Goal: Task Accomplishment & Management: Use online tool/utility

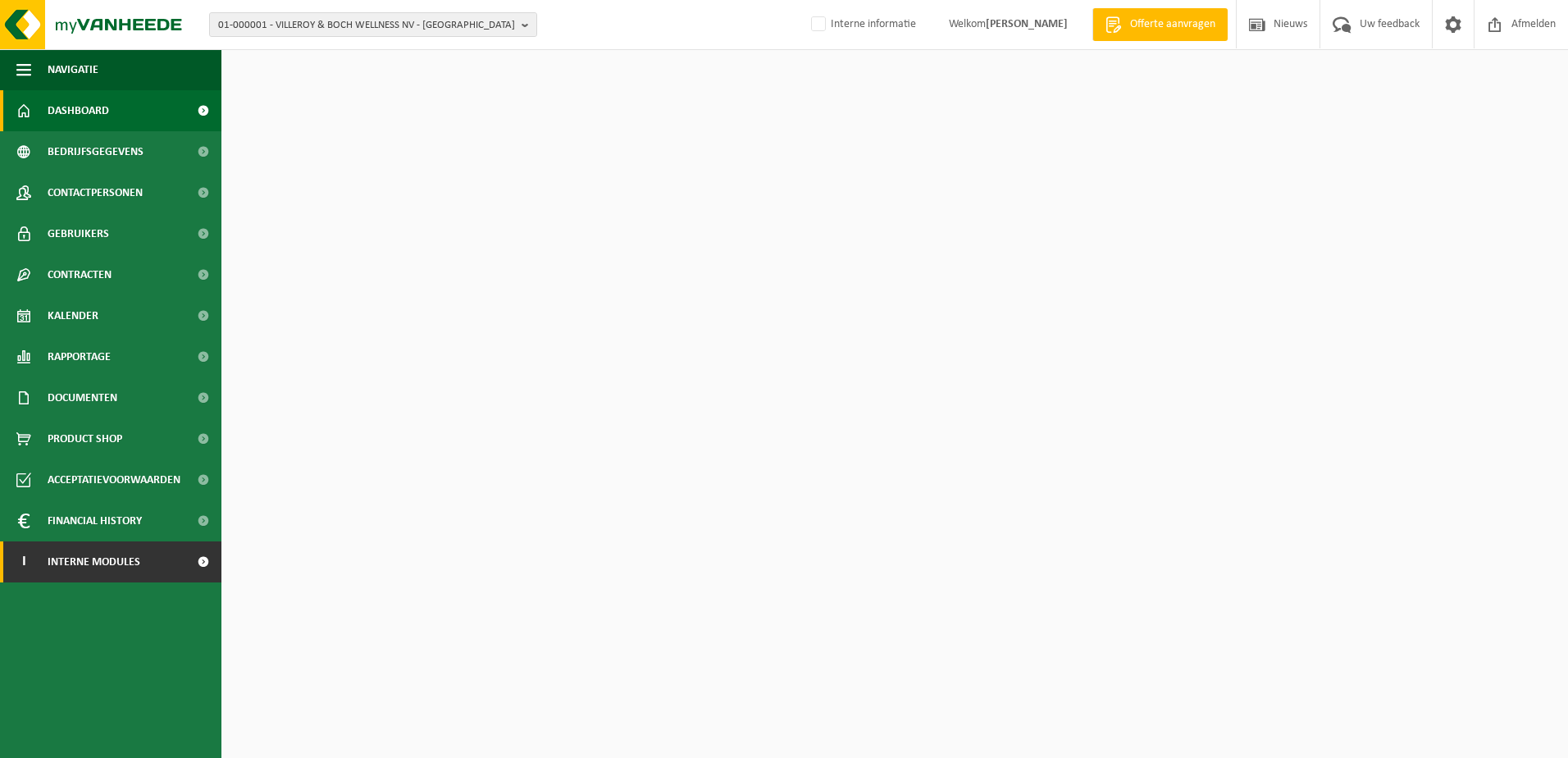
click at [115, 560] on span "Interne modules" at bounding box center [94, 562] width 93 height 41
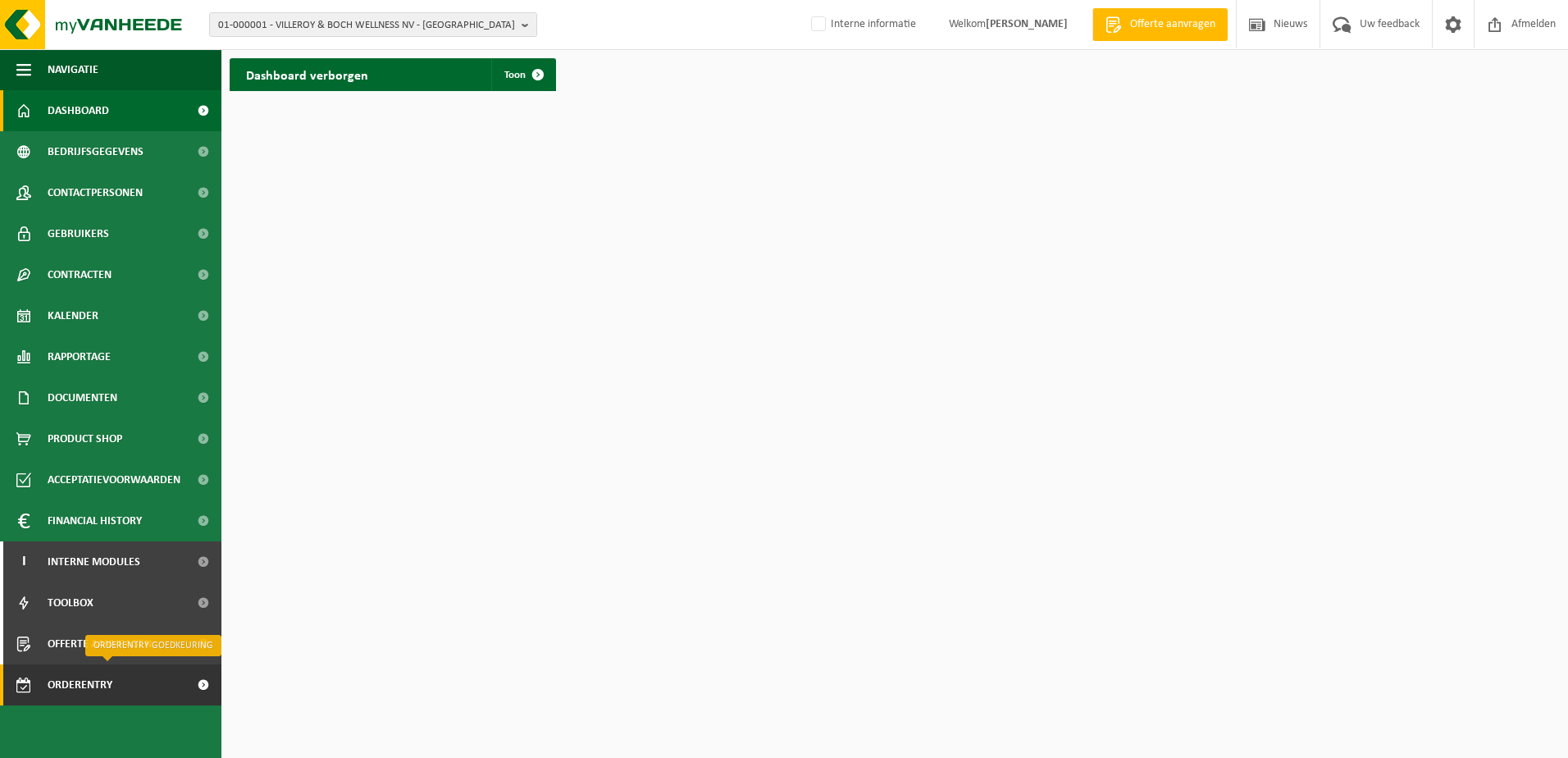
click at [102, 679] on span "Orderentry Goedkeuring" at bounding box center [116, 684] width 137 height 41
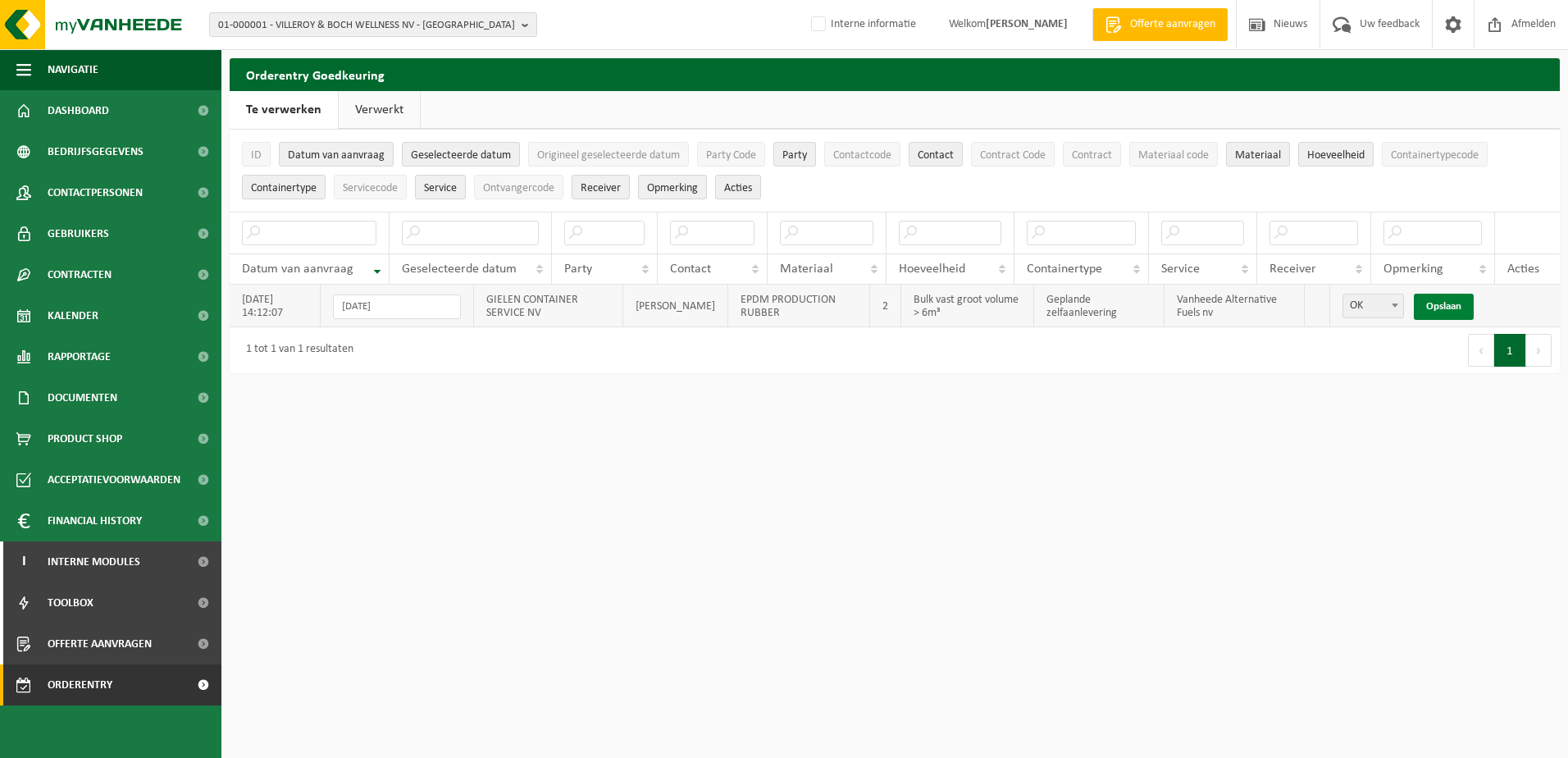
click at [1445, 307] on link "Opslaan" at bounding box center [1444, 307] width 60 height 26
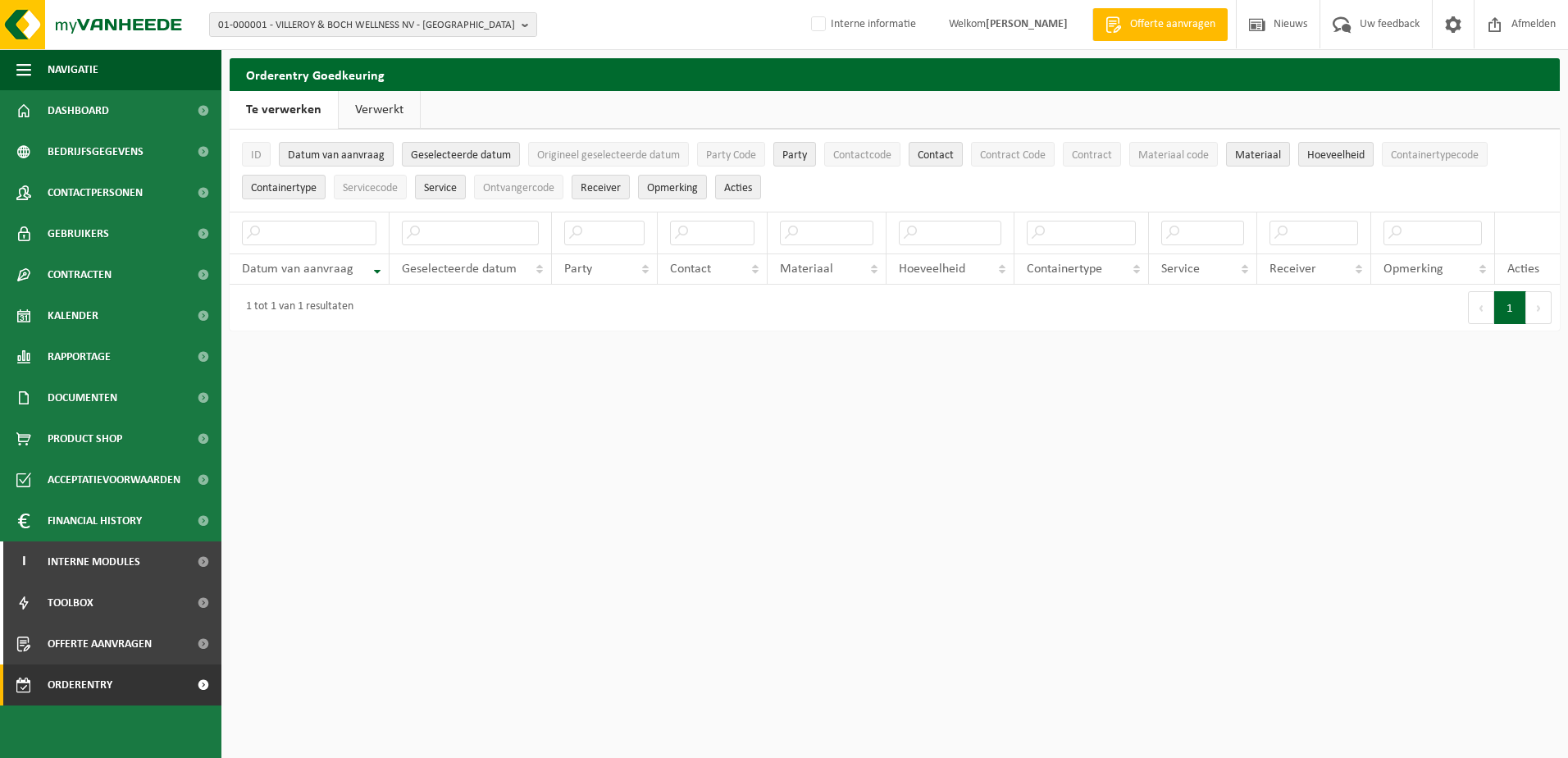
click at [379, 109] on link "Verwerkt" at bounding box center [379, 109] width 81 height 38
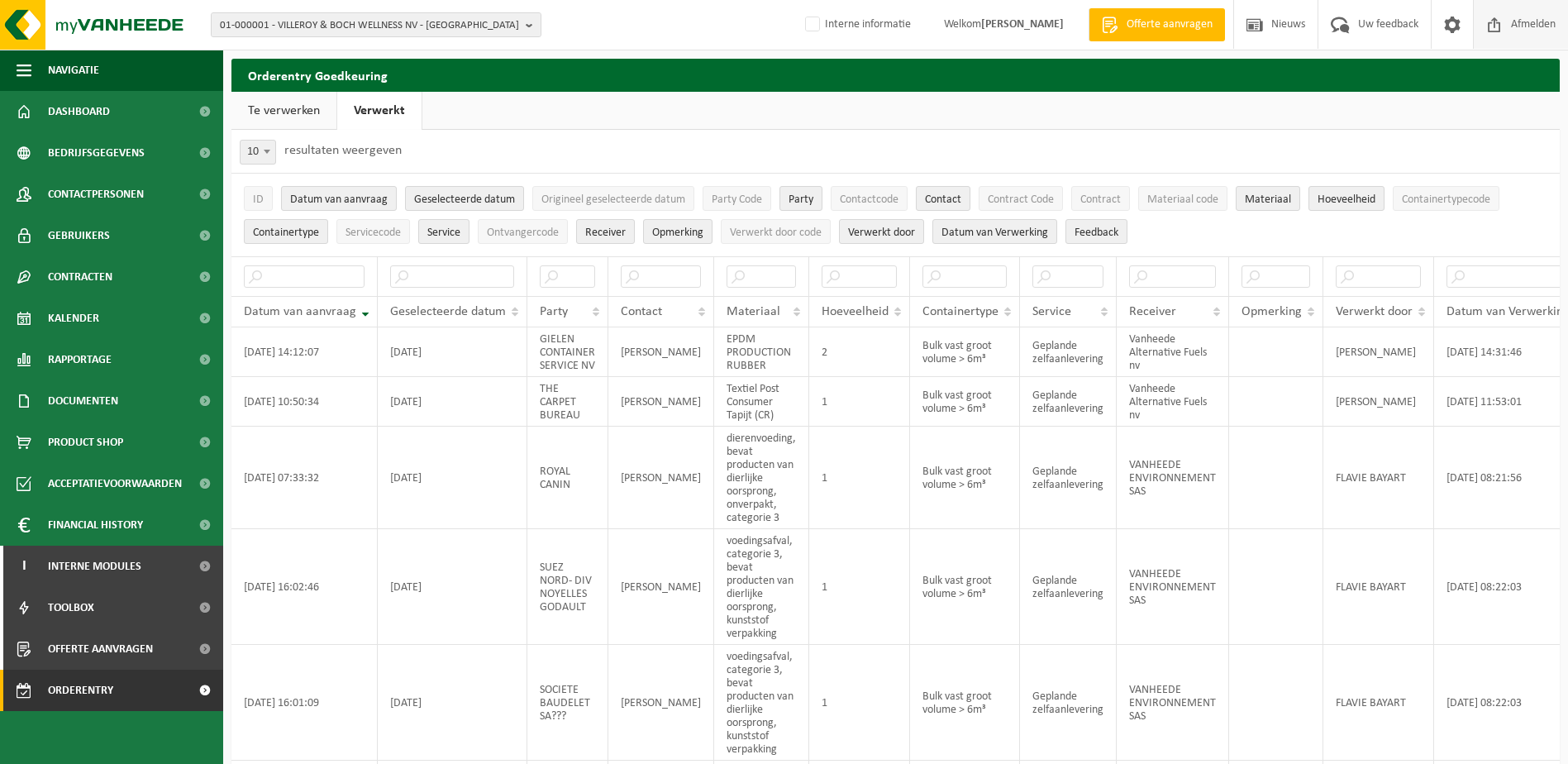
click at [1537, 21] on span "Afmelden" at bounding box center [1534, 24] width 53 height 49
